Goal: Find specific page/section: Find specific page/section

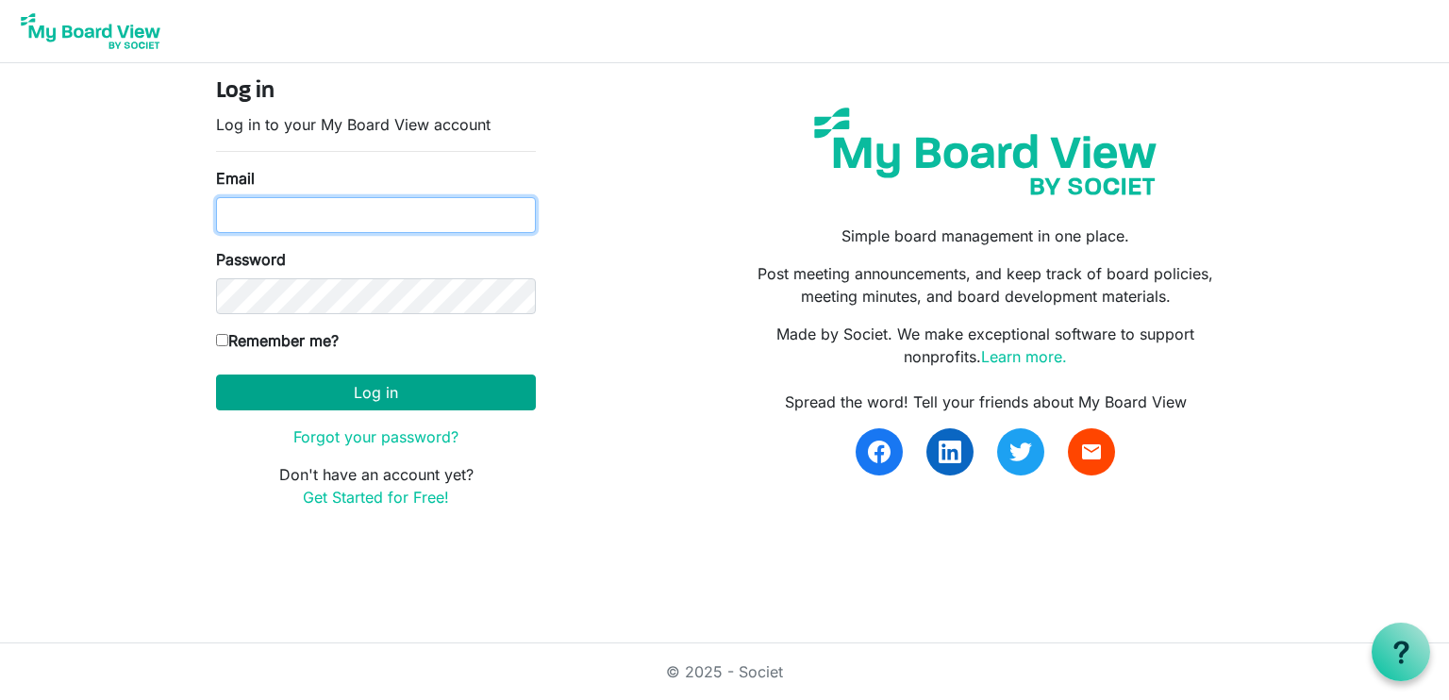
type input "[EMAIL_ADDRESS][DOMAIN_NAME]"
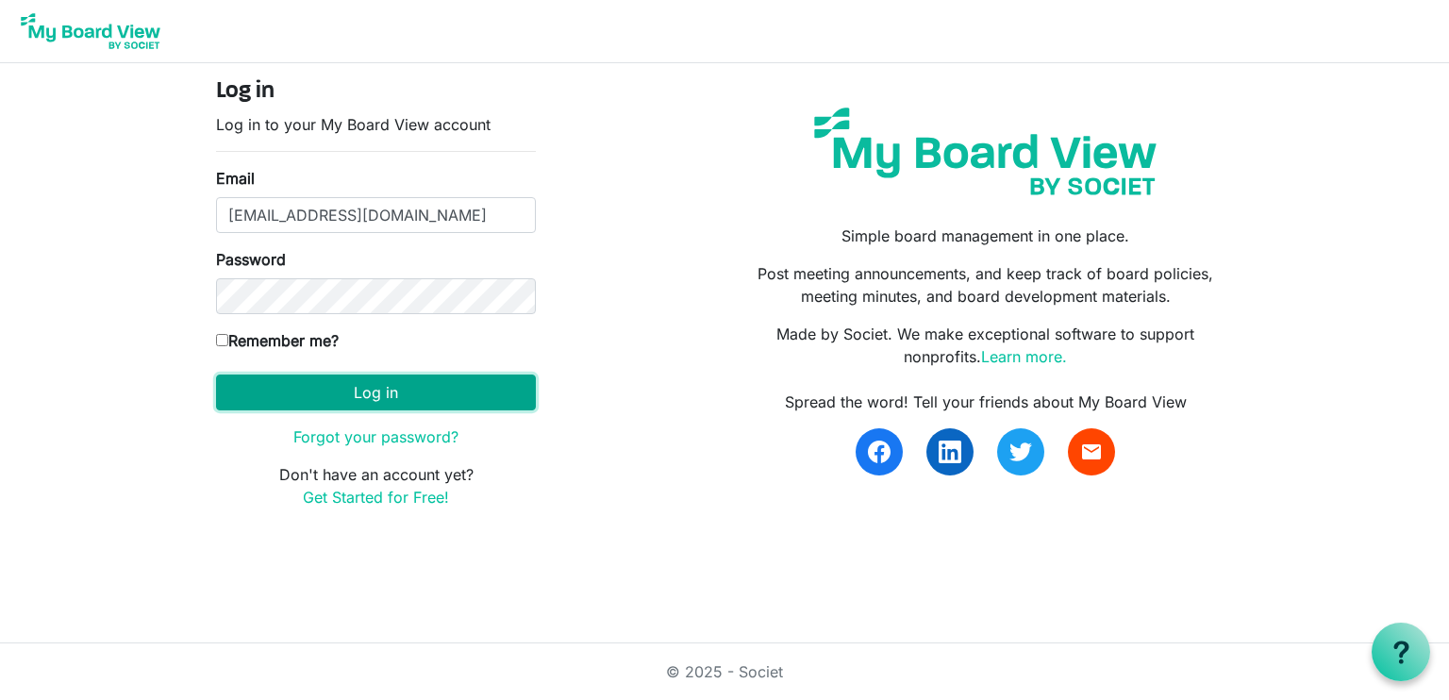
click at [404, 394] on button "Log in" at bounding box center [376, 392] width 320 height 36
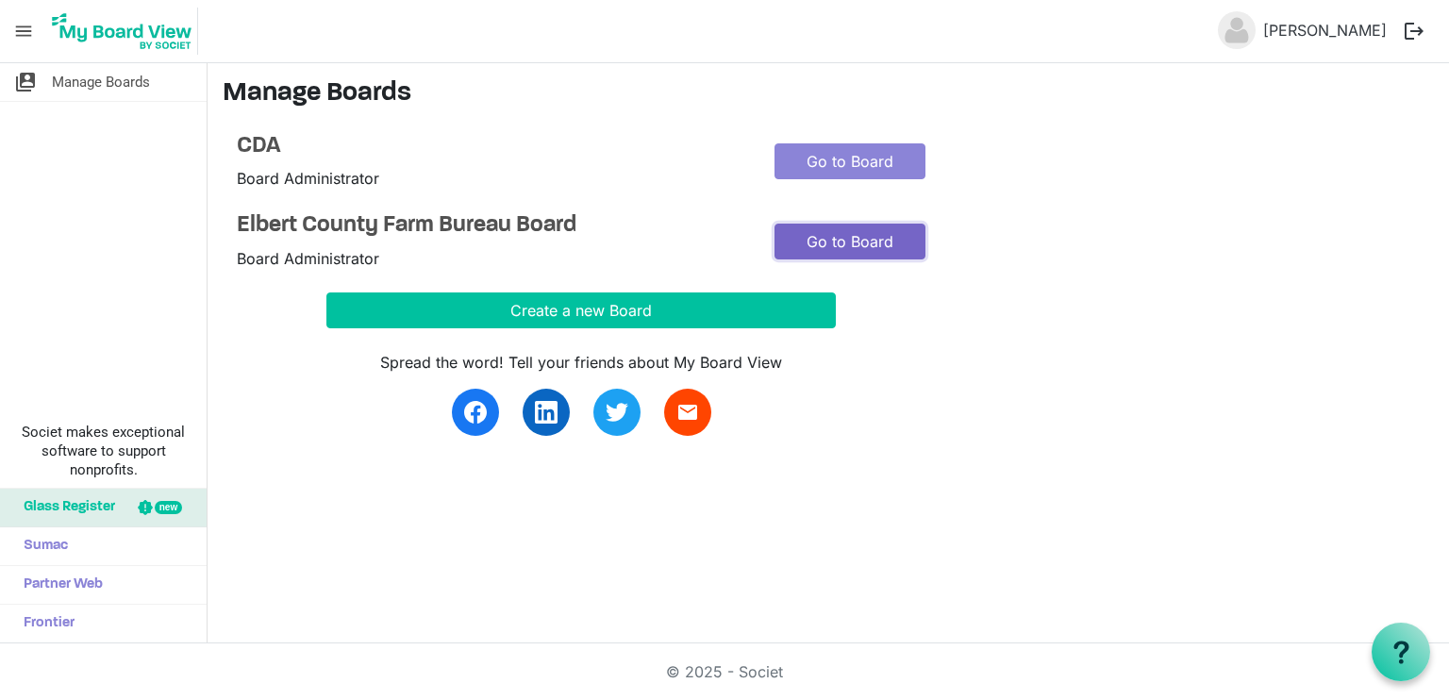
click at [869, 241] on link "Go to Board" at bounding box center [849, 242] width 151 height 36
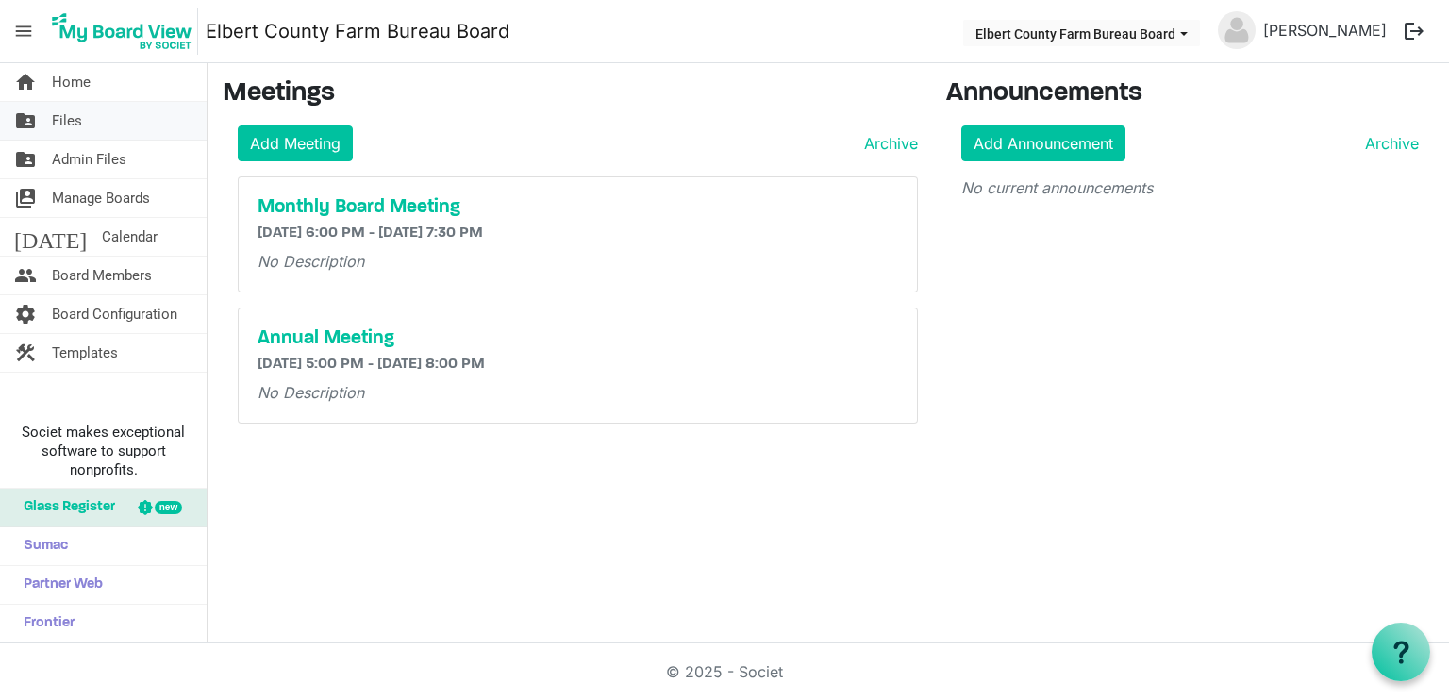
click at [72, 115] on span "Files" at bounding box center [67, 121] width 30 height 38
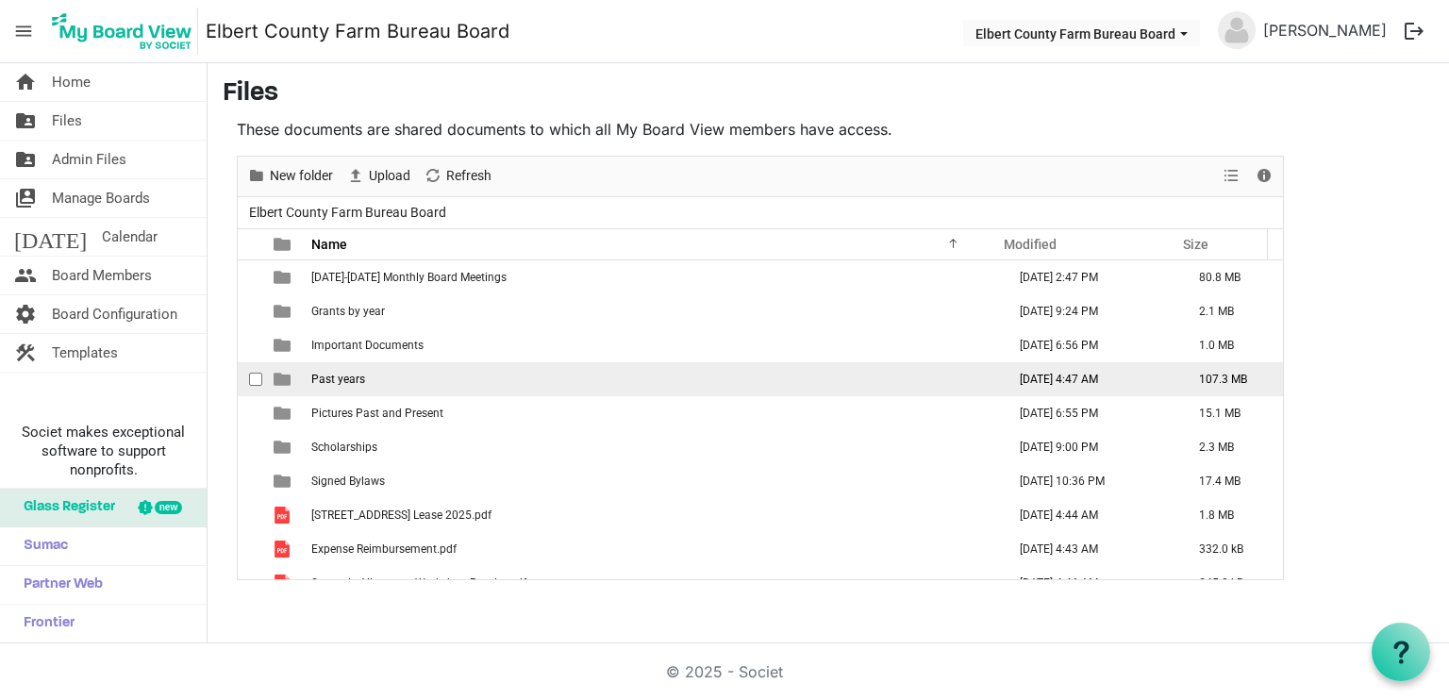
scroll to position [20, 0]
